Goal: Navigation & Orientation: Find specific page/section

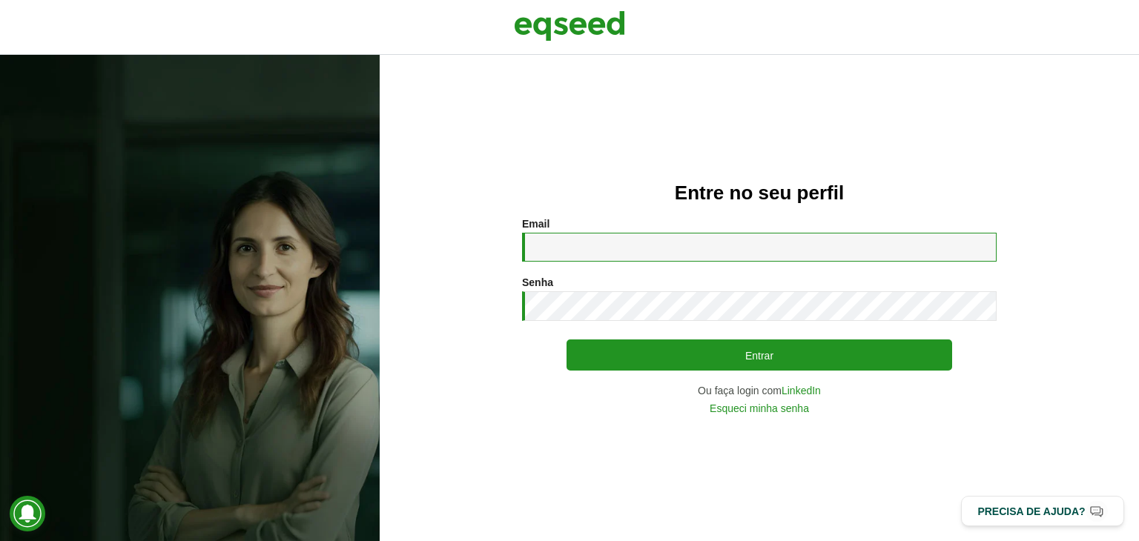
click at [606, 251] on input "Email *" at bounding box center [759, 247] width 474 height 29
type input "**********"
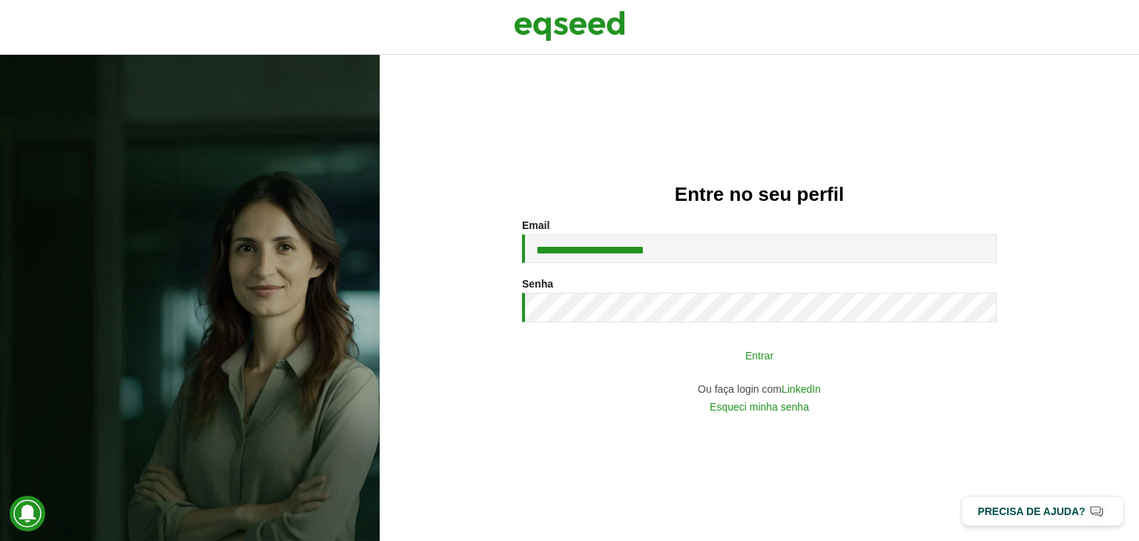
click at [773, 351] on button "Entrar" at bounding box center [759, 355] width 386 height 28
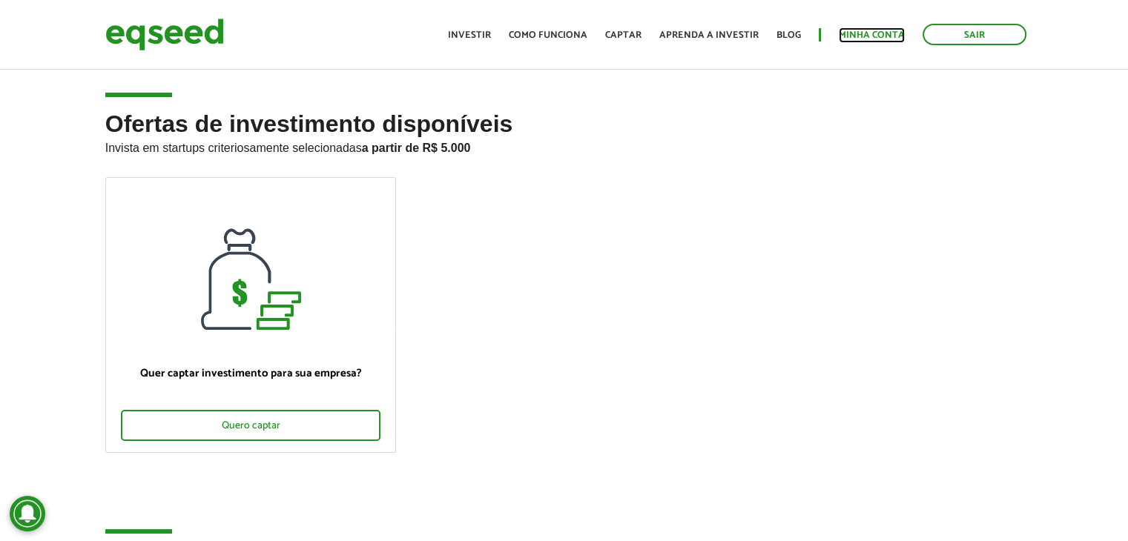
click at [884, 30] on link "Minha conta" at bounding box center [871, 35] width 66 height 10
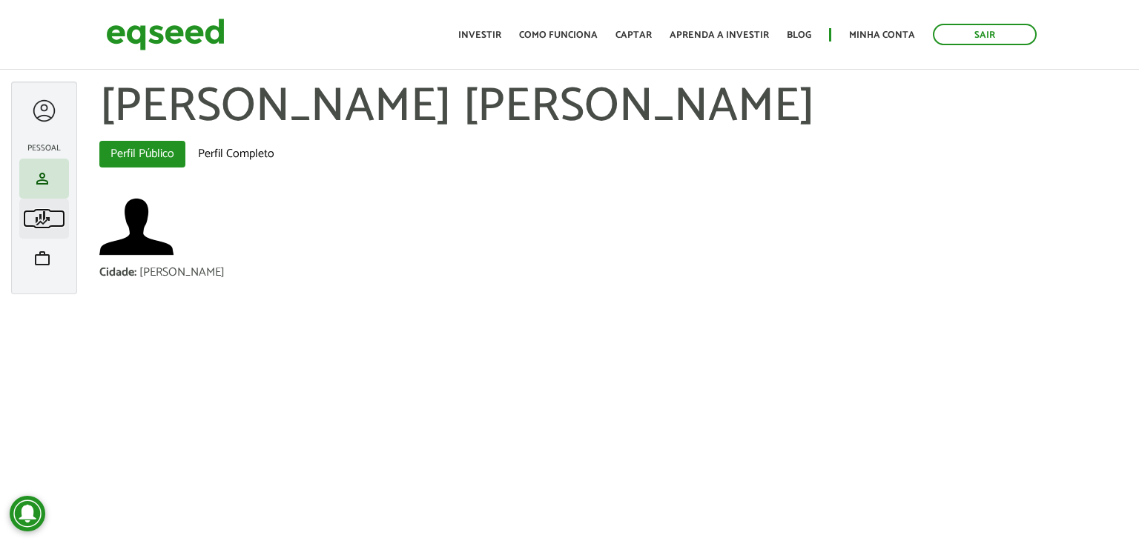
click at [44, 211] on span "finance_mode" at bounding box center [42, 219] width 18 height 18
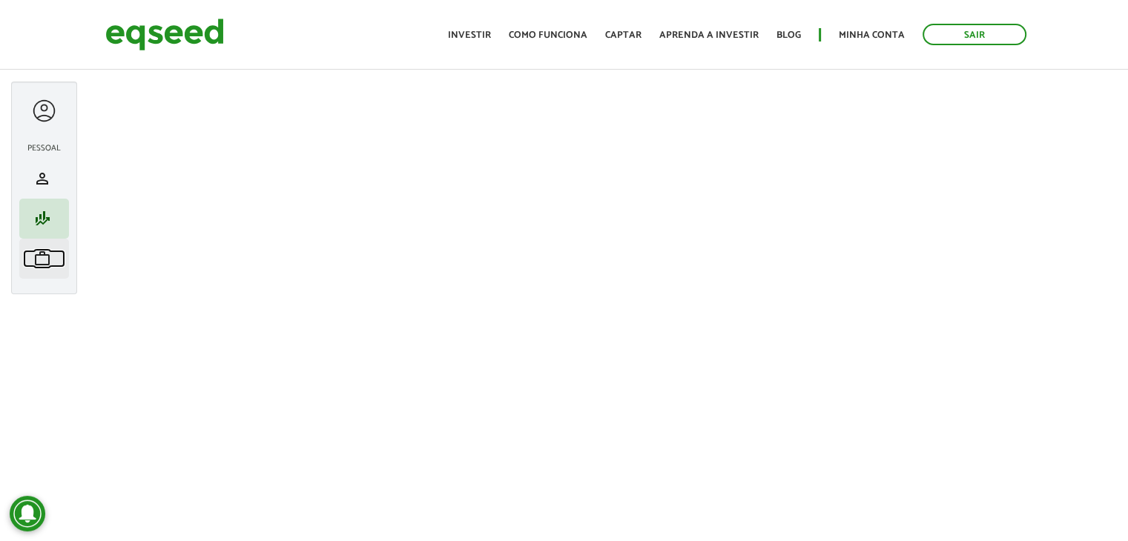
click at [54, 262] on link "work Meu portfólio" at bounding box center [44, 259] width 42 height 18
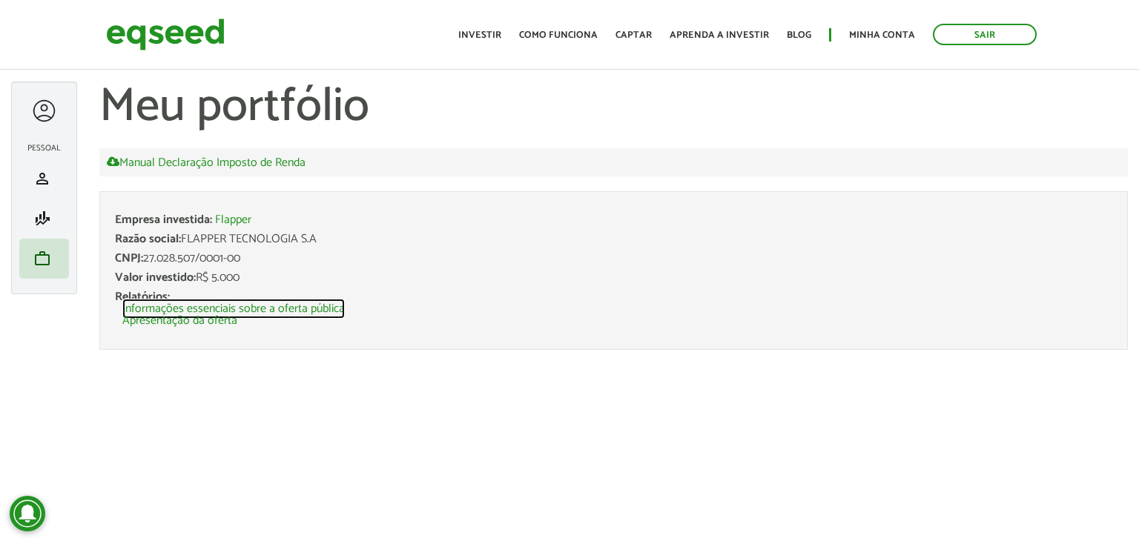
click at [280, 308] on link "Informações essenciais sobre a oferta pública" at bounding box center [233, 309] width 222 height 12
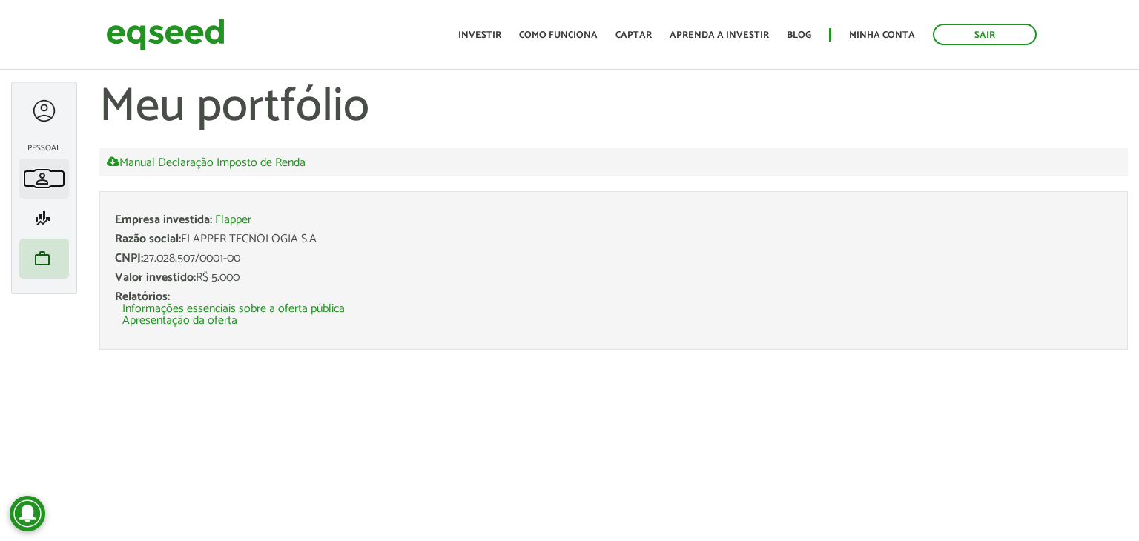
click at [41, 182] on span "person" at bounding box center [42, 179] width 18 height 18
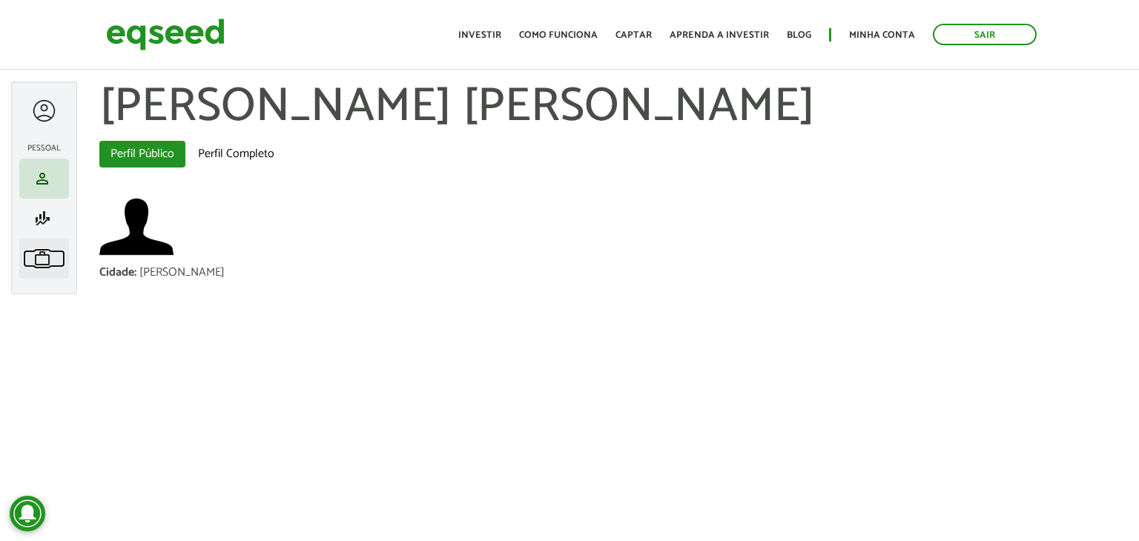
click at [51, 253] on link "work Meu portfólio" at bounding box center [44, 259] width 42 height 18
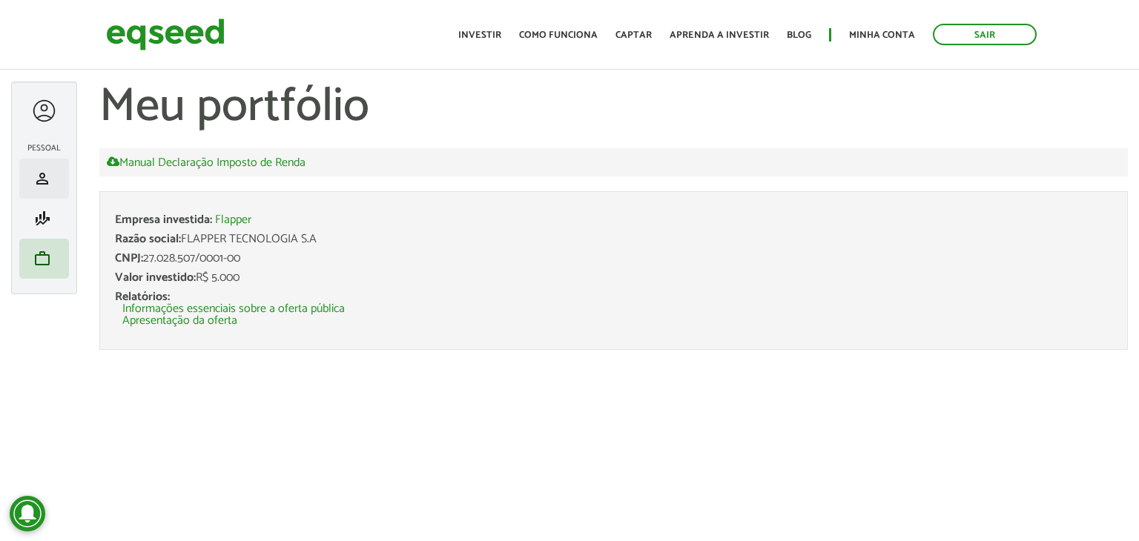
click at [51, 191] on li "person Meu perfil" at bounding box center [44, 179] width 50 height 40
click at [47, 178] on span "person" at bounding box center [42, 179] width 18 height 18
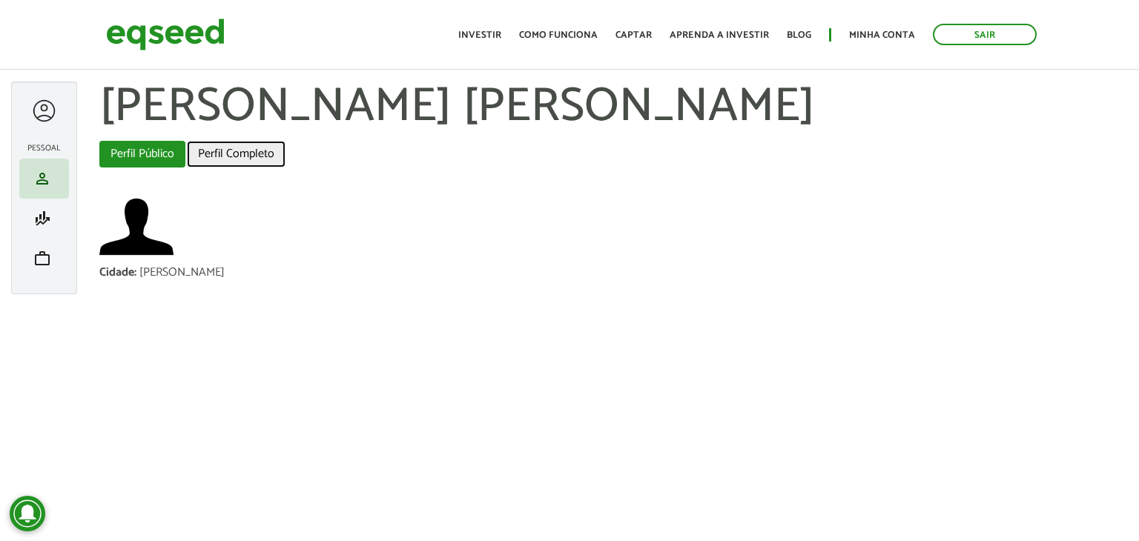
click at [238, 148] on link "Perfil Completo" at bounding box center [236, 154] width 99 height 27
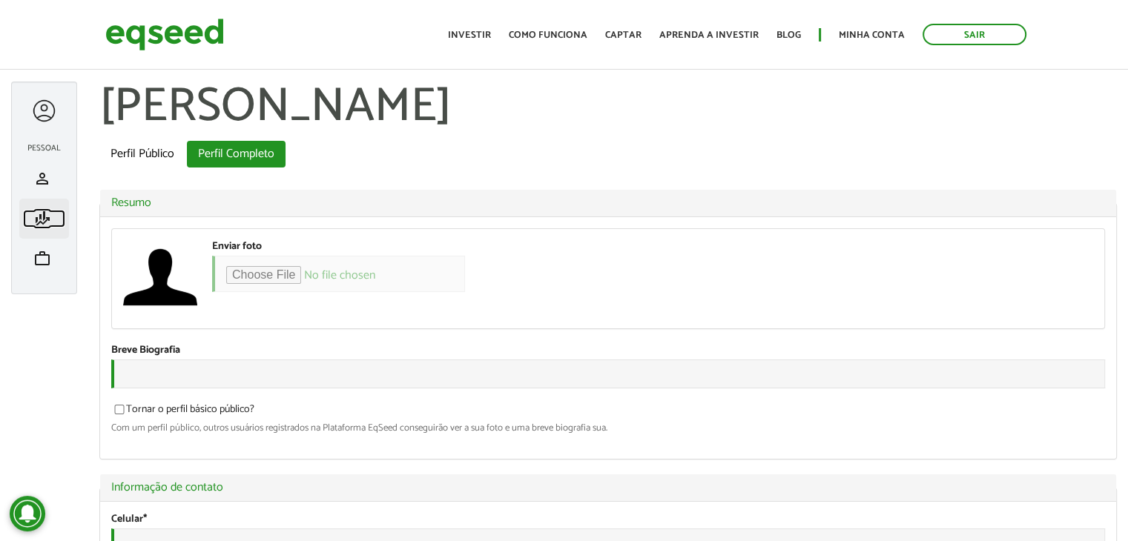
click at [55, 222] on link "finance_mode Minha simulação" at bounding box center [44, 219] width 42 height 18
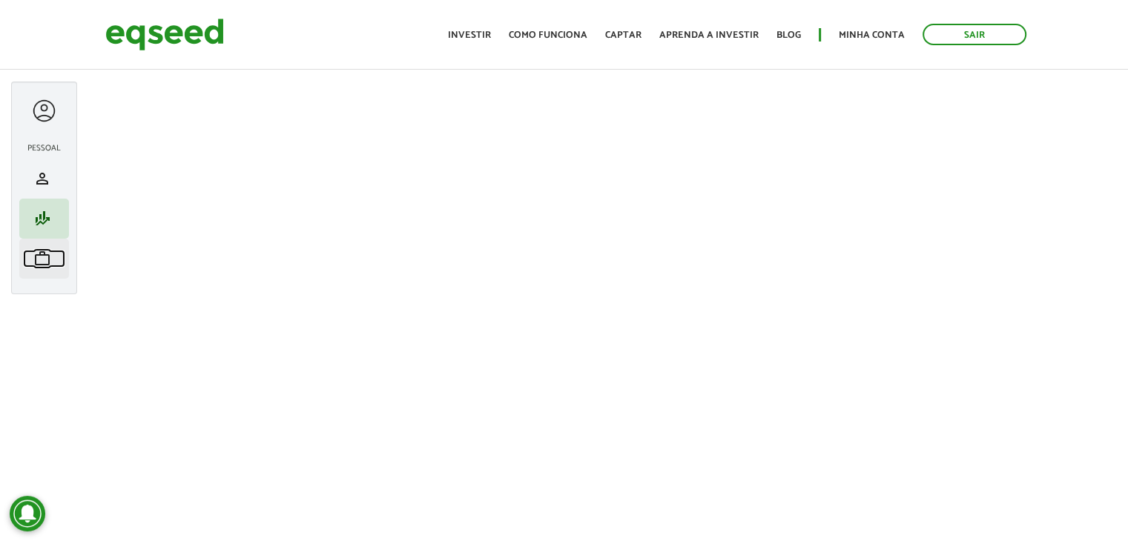
click at [48, 254] on span "work" at bounding box center [42, 259] width 18 height 18
